Goal: Communication & Community: Answer question/provide support

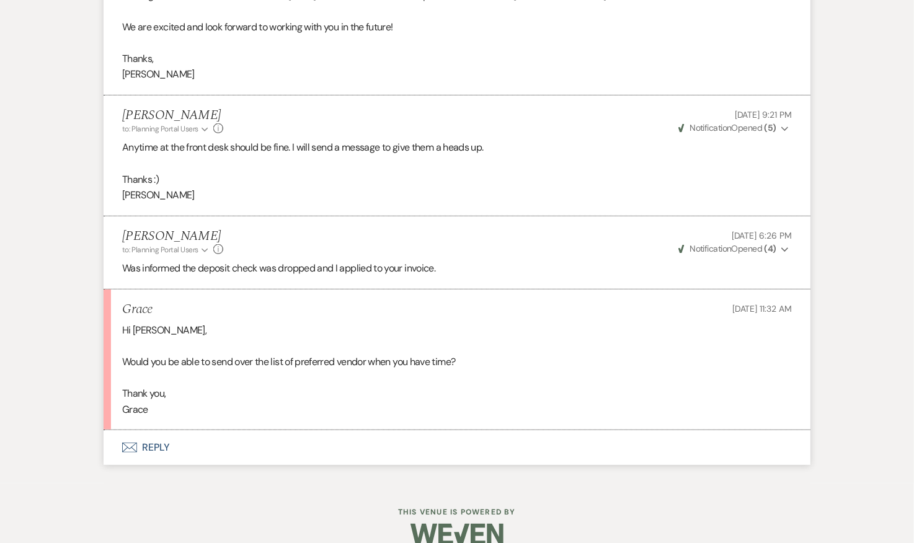
scroll to position [6321, 0]
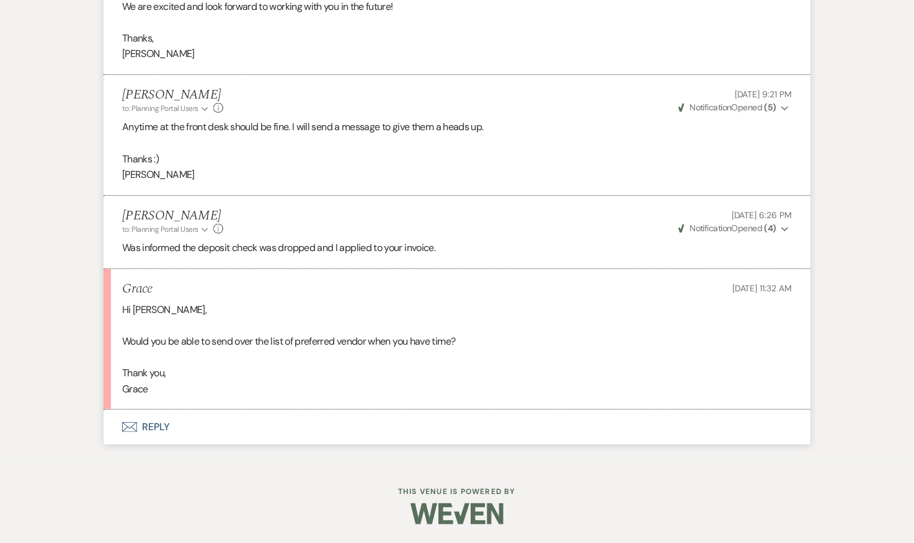
click at [147, 431] on button "Envelope Reply" at bounding box center [457, 427] width 707 height 35
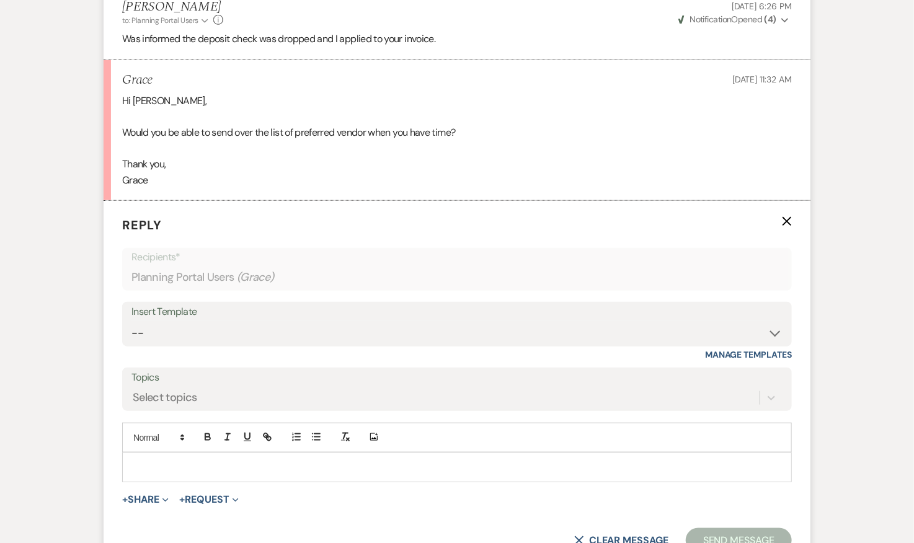
scroll to position [6531, 0]
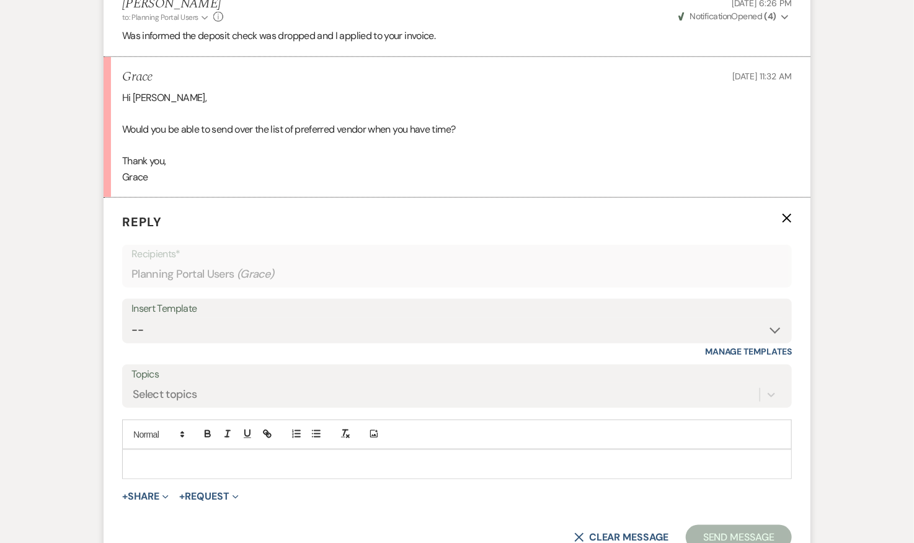
click at [259, 466] on p at bounding box center [457, 465] width 650 height 14
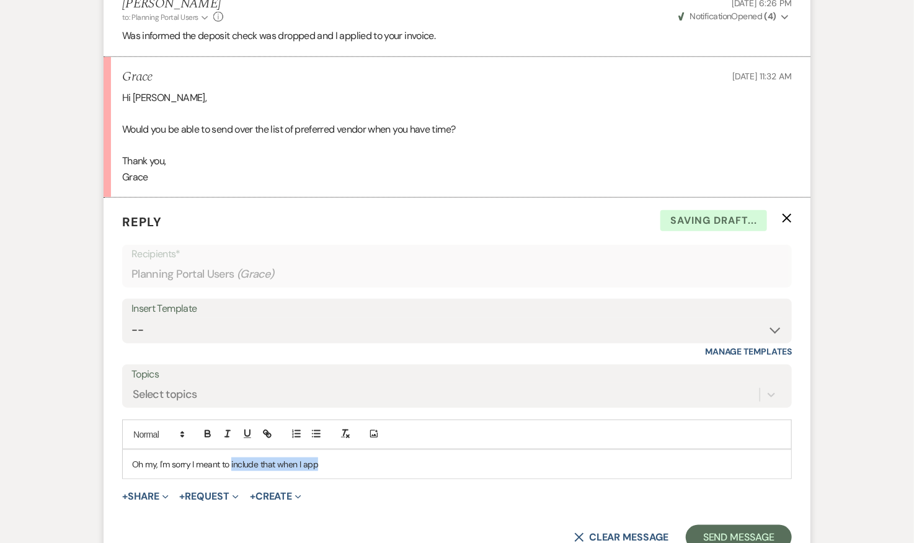
drag, startPoint x: 231, startPoint y: 466, endPoint x: 418, endPoint y: 485, distance: 187.6
click at [418, 485] on form "Reply X Saving draft... Recipients* Planning Portal Users ( Grace ) Insert Temp…" at bounding box center [457, 381] width 707 height 367
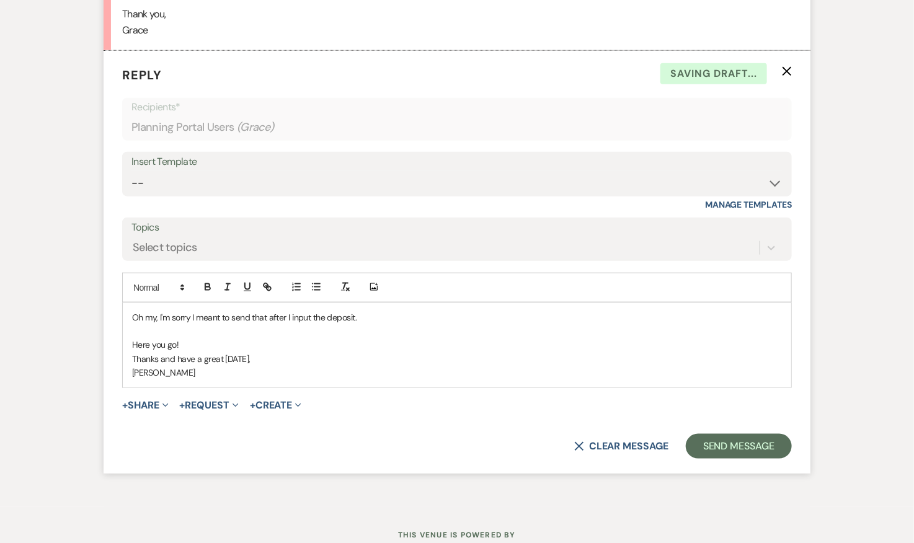
scroll to position [6723, 0]
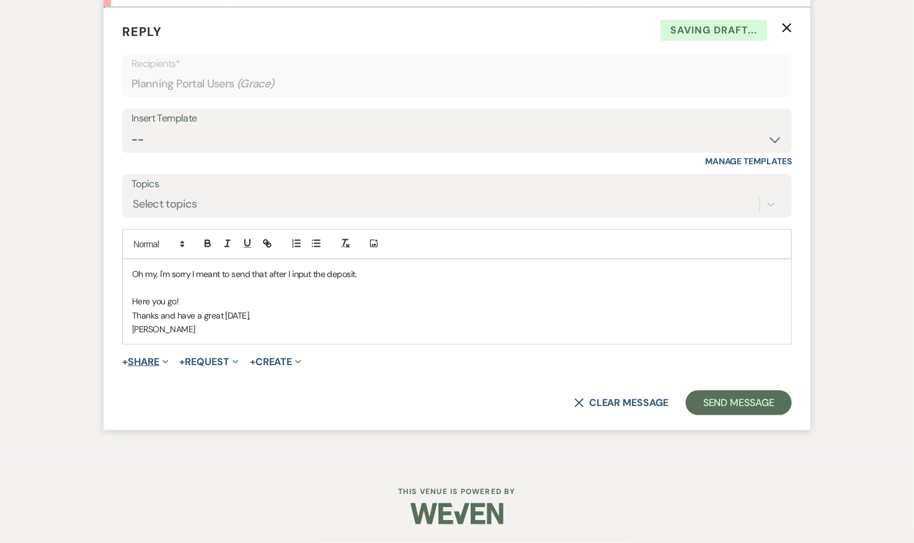
click at [141, 364] on button "+ Share Expand" at bounding box center [145, 362] width 47 height 10
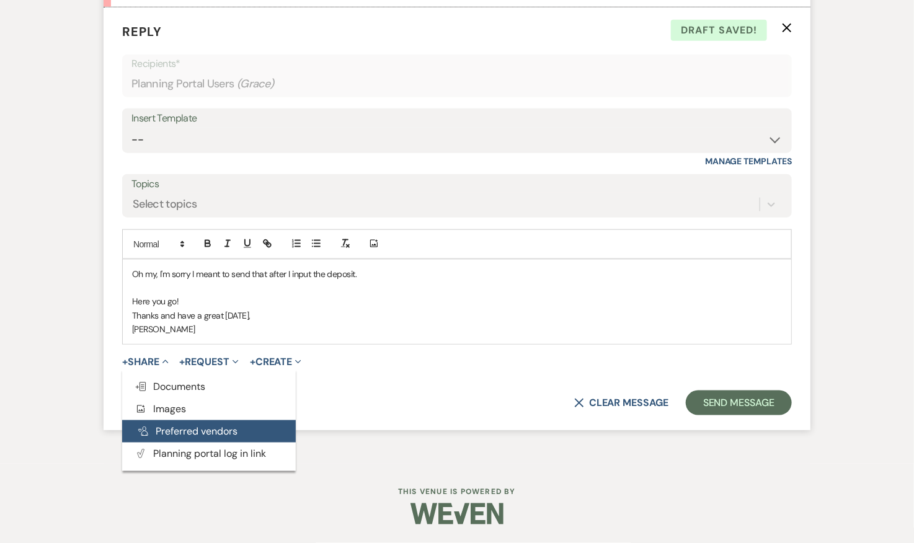
click at [190, 425] on button "Pref Vendors Preferred vendors" at bounding box center [209, 432] width 174 height 22
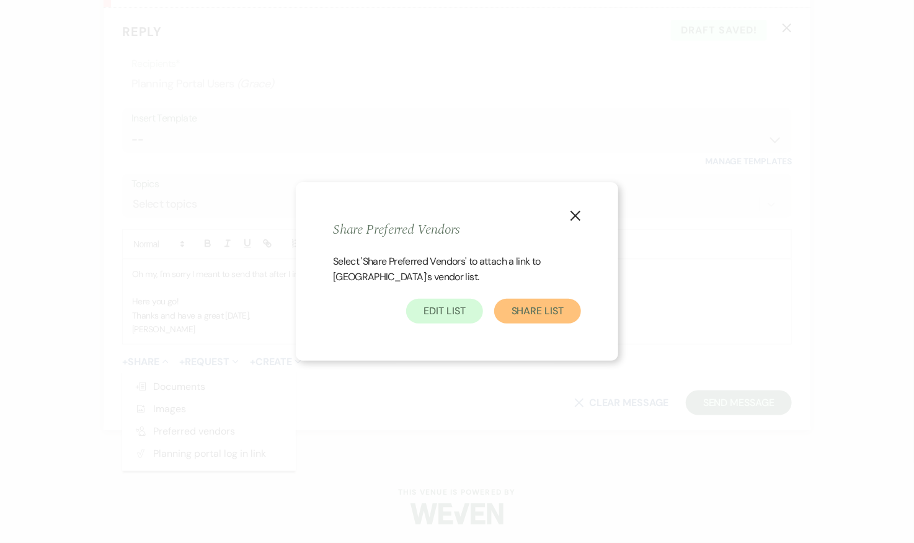
click at [546, 315] on button "Share List" at bounding box center [537, 311] width 87 height 25
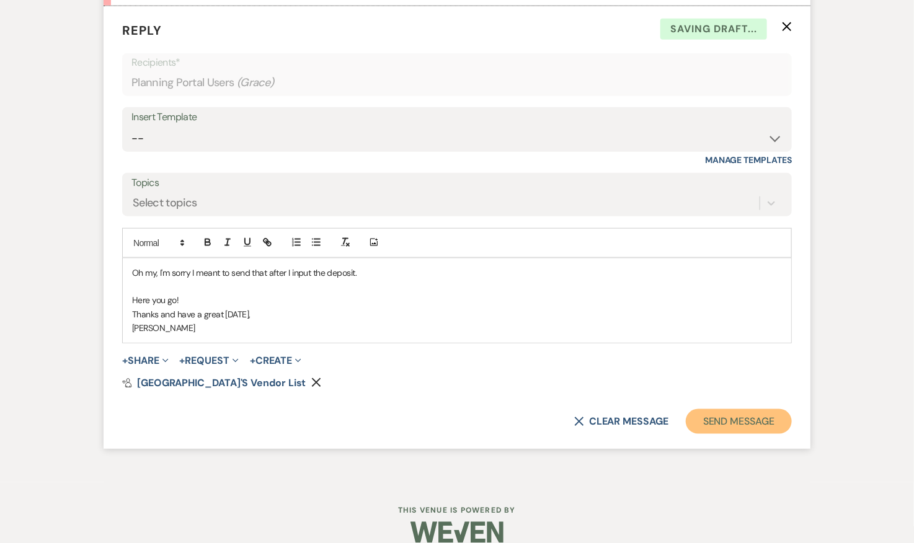
click at [754, 418] on button "Send Message" at bounding box center [739, 421] width 106 height 25
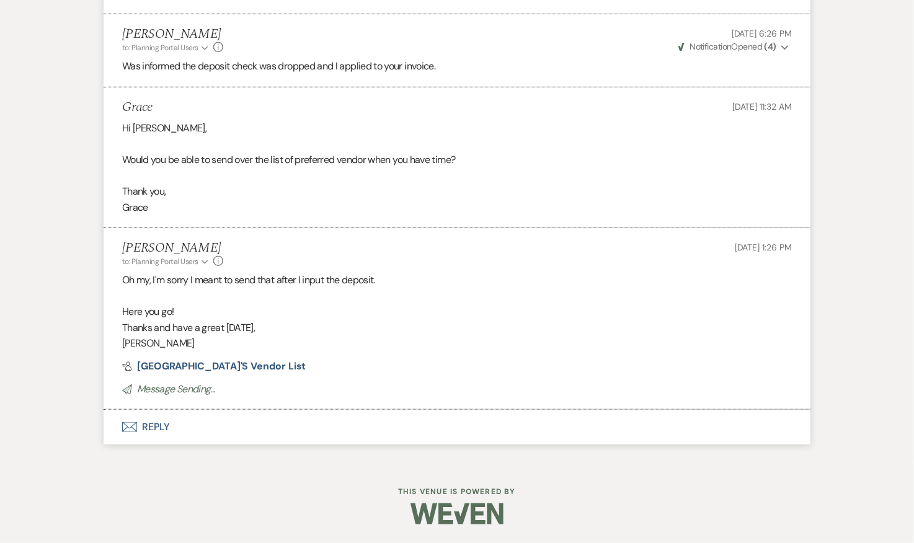
scroll to position [6487, 0]
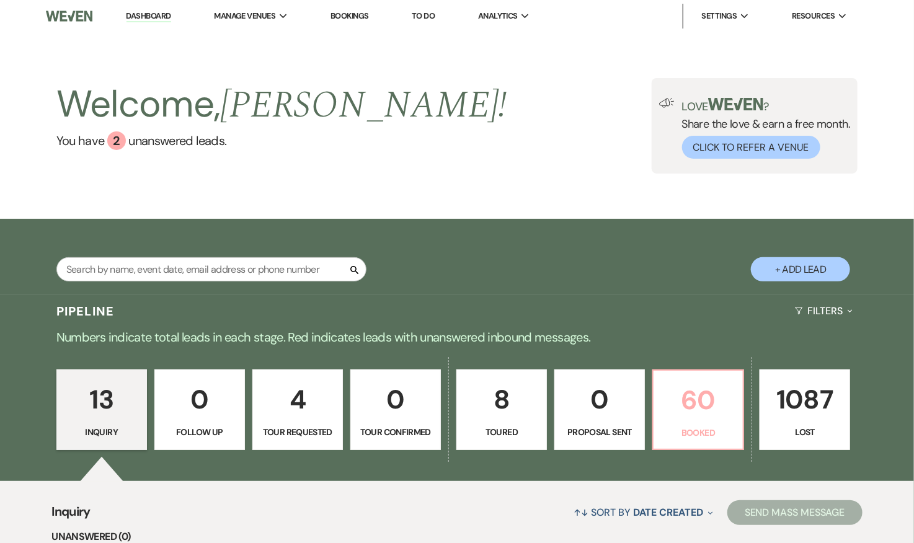
click at [707, 391] on p "60" at bounding box center [698, 401] width 74 height 42
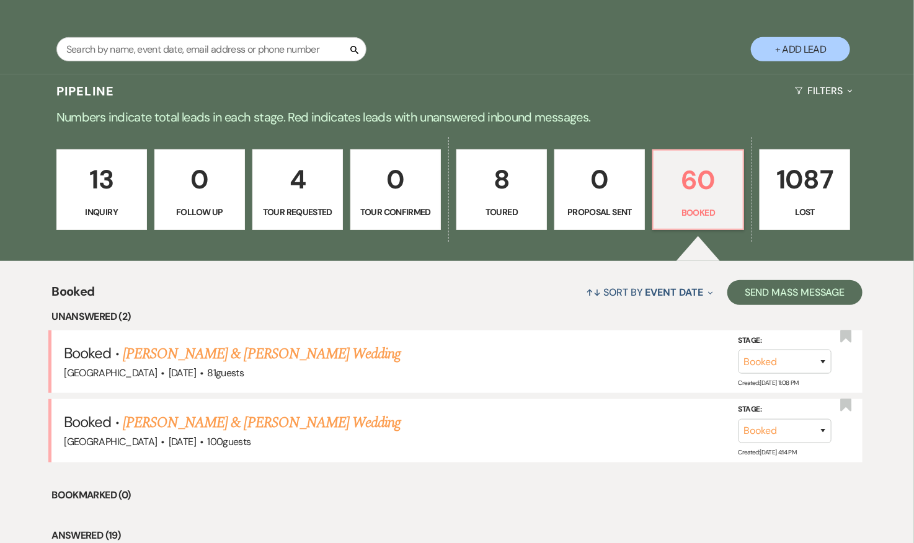
scroll to position [205, 0]
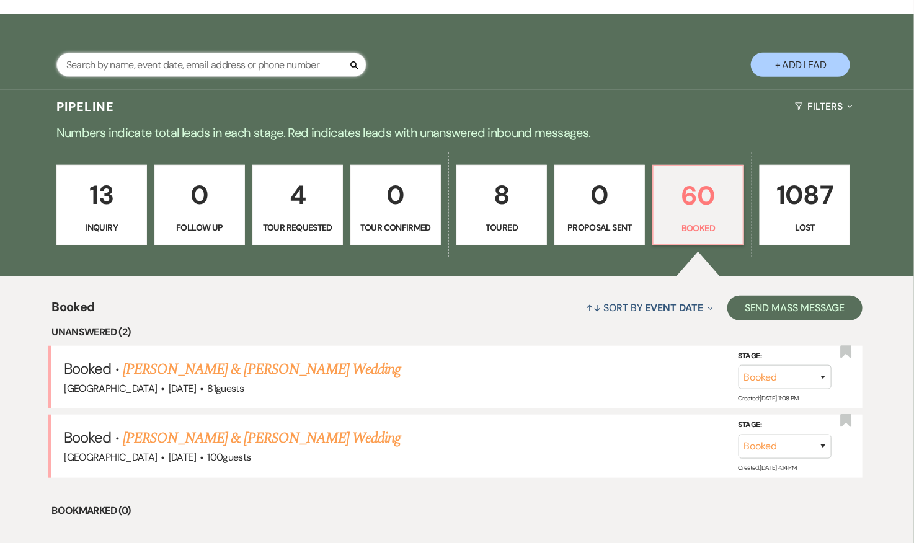
click at [213, 64] on input "text" at bounding box center [211, 65] width 310 height 24
paste input "[PHONE_NUMBER]"
type input "[PHONE_NUMBER]"
